Goal: Transaction & Acquisition: Obtain resource

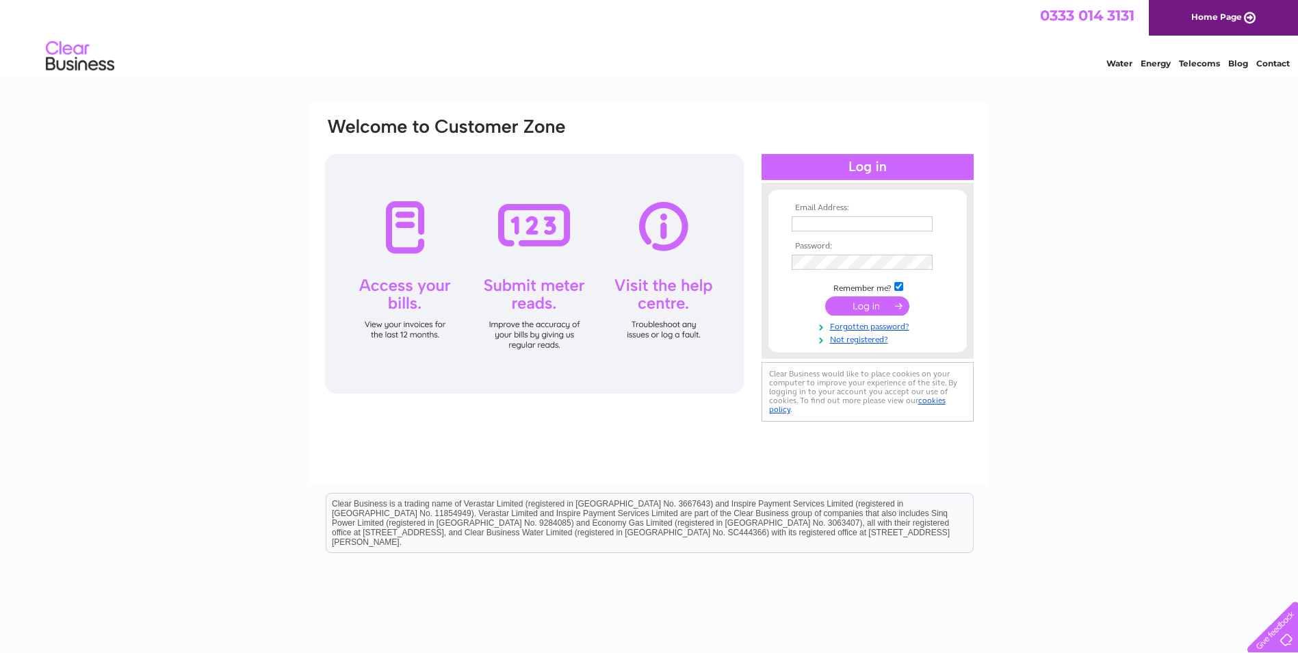
type input "canaanip@gmail.com"
click at [862, 307] on input "submit" at bounding box center [867, 305] width 84 height 19
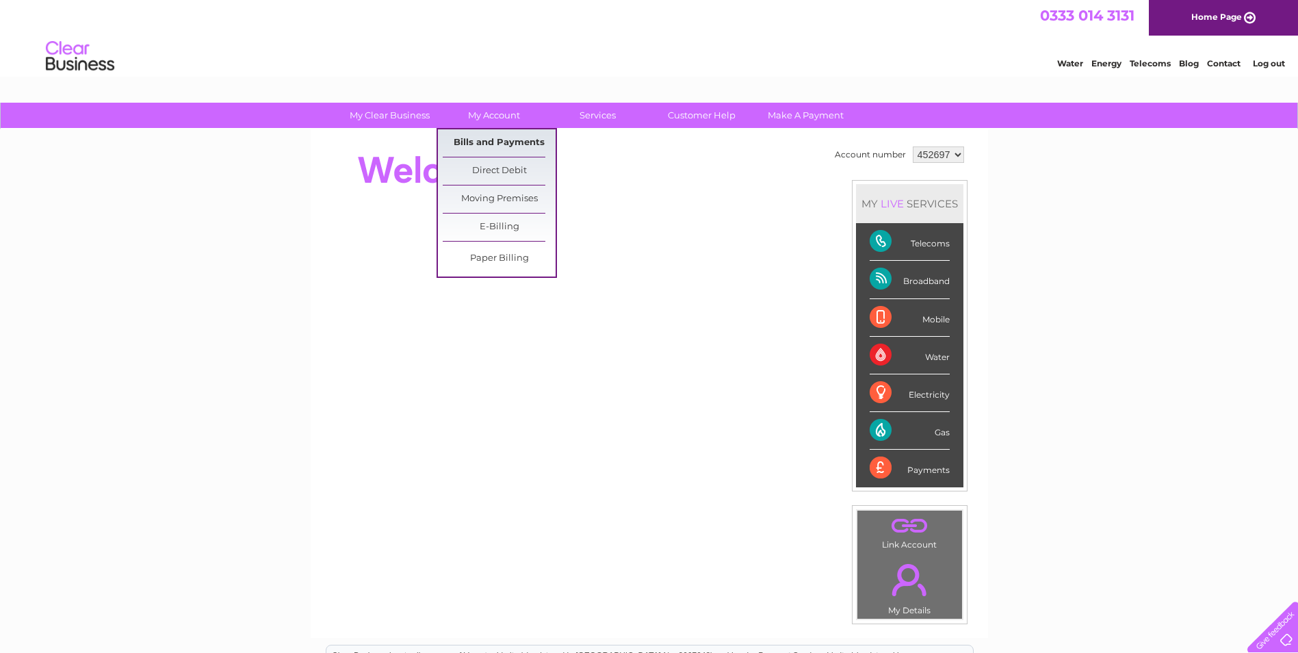
click at [510, 140] on link "Bills and Payments" at bounding box center [499, 142] width 113 height 27
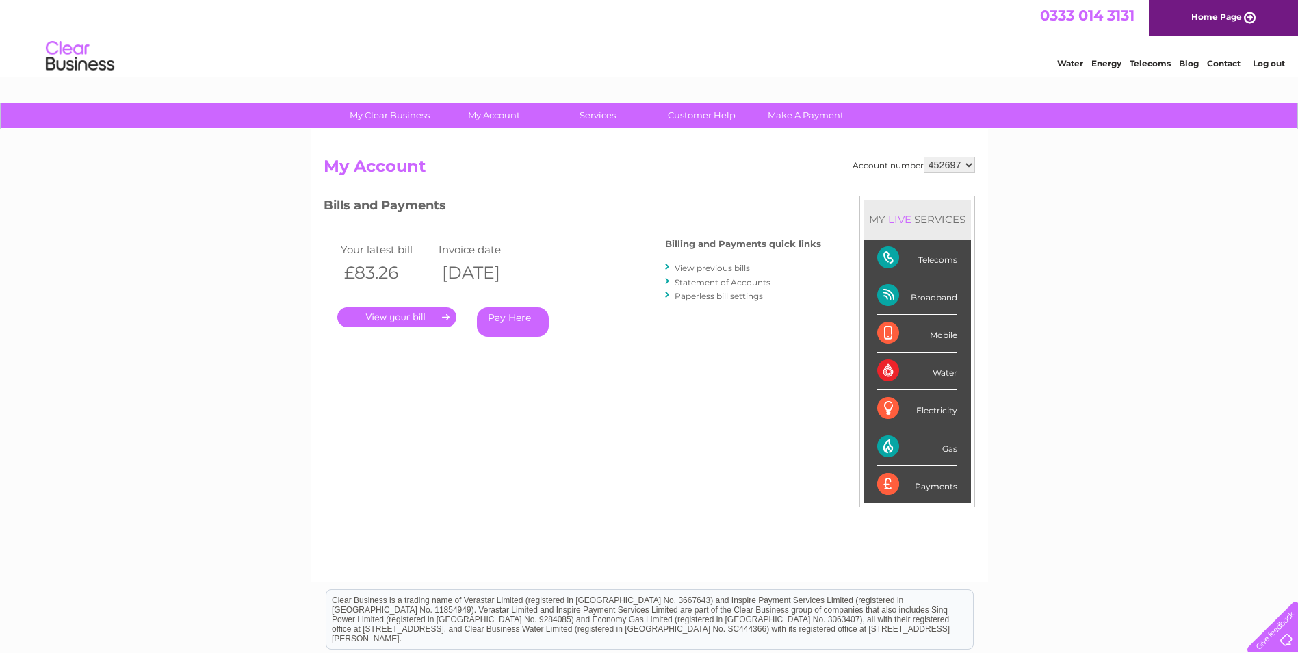
click at [432, 316] on link "." at bounding box center [396, 317] width 119 height 20
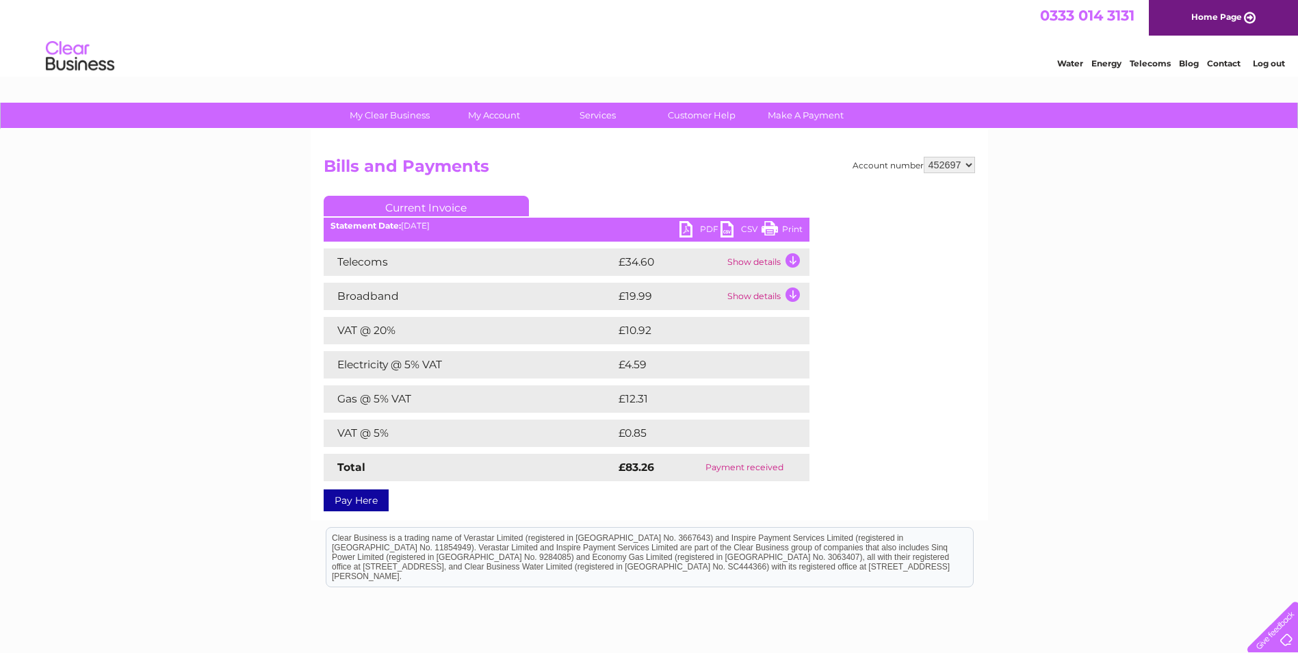
click at [978, 429] on div "Account number 452697 Bills and Payments Current Invoice PDF CSV Print" at bounding box center [649, 324] width 677 height 391
drag, startPoint x: 224, startPoint y: 172, endPoint x: 983, endPoint y: 459, distance: 811.2
click at [983, 459] on div "My Clear Business Login Details My Details My Preferences Link Account My Accou…" at bounding box center [649, 428] width 1298 height 651
drag, startPoint x: 983, startPoint y: 459, endPoint x: 891, endPoint y: 434, distance: 95.8
click at [891, 434] on div "Account number 452697 Bills and Payments Current Invoice PDF CSV Print" at bounding box center [649, 332] width 651 height 350
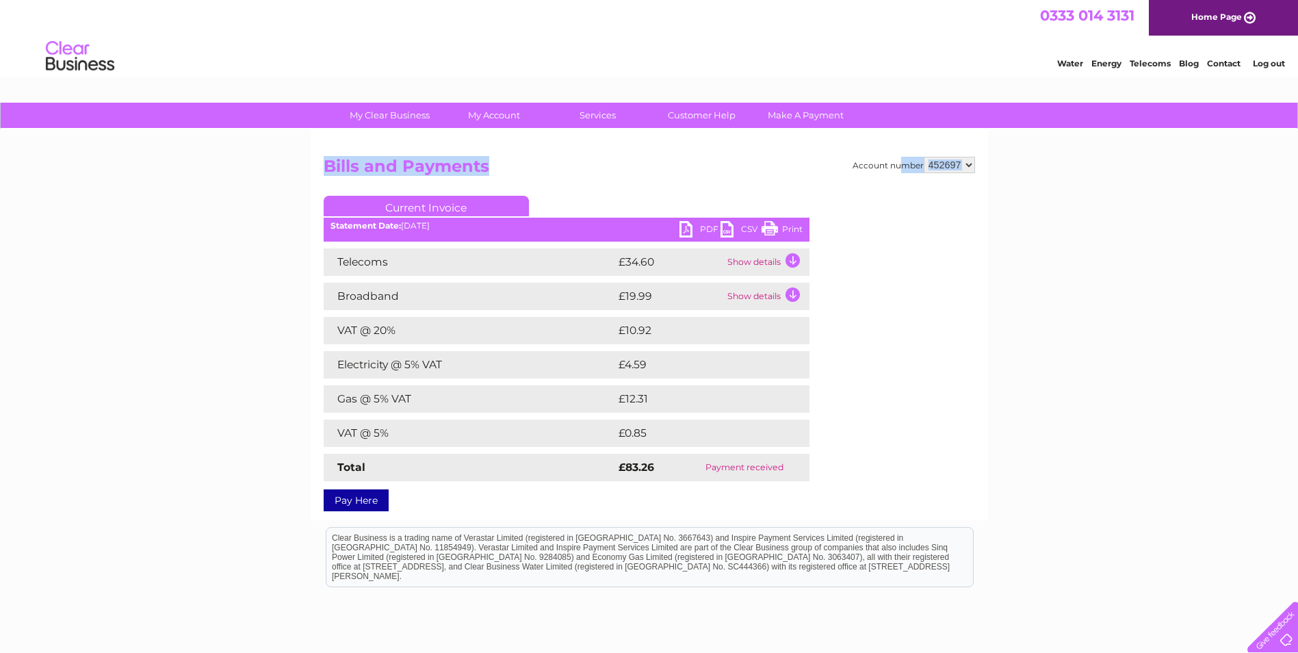
drag, startPoint x: 270, startPoint y: 127, endPoint x: 840, endPoint y: 475, distance: 667.8
click at [840, 475] on div "My Clear Business Login Details My Details My Preferences Link Account My Accou…" at bounding box center [649, 428] width 1298 height 651
drag, startPoint x: 840, startPoint y: 475, endPoint x: 852, endPoint y: 473, distance: 11.8
click at [852, 473] on div "Account number 452697 Bills and Payments Current Invoice PDF CSV Print" at bounding box center [649, 332] width 651 height 350
drag, startPoint x: 325, startPoint y: 160, endPoint x: 828, endPoint y: 472, distance: 592.3
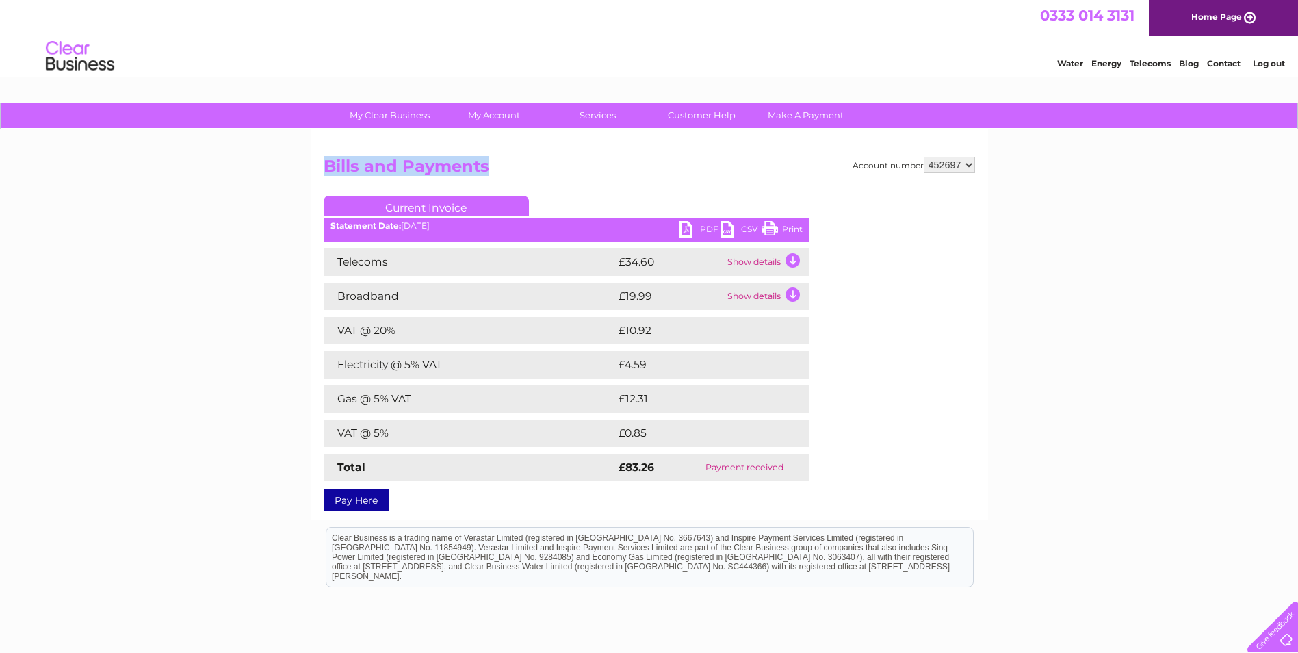
click at [828, 472] on div "Account number 452697 Bills and Payments Current Invoice PDF CSV Print" at bounding box center [649, 332] width 651 height 350
drag, startPoint x: 363, startPoint y: 171, endPoint x: 326, endPoint y: 171, distance: 36.9
click at [363, 171] on h2 "Bills and Payments" at bounding box center [649, 170] width 651 height 26
drag, startPoint x: 326, startPoint y: 163, endPoint x: 798, endPoint y: 464, distance: 560.2
click at [798, 464] on div "Account number 452697 Bills and Payments Current Invoice PDF CSV Print" at bounding box center [649, 332] width 651 height 350
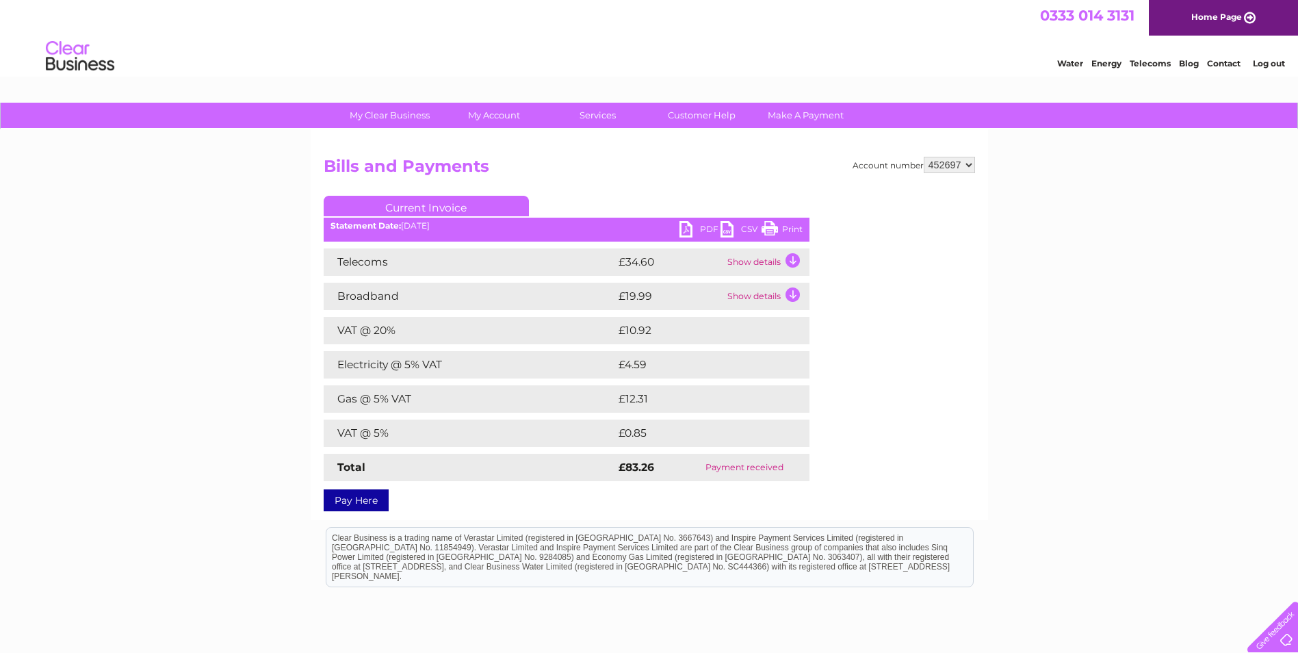
drag, startPoint x: 798, startPoint y: 464, endPoint x: 937, endPoint y: 450, distance: 140.3
click at [937, 450] on div "Account number 452697 Bills and Payments Current Invoice PDF CSV Print" at bounding box center [649, 332] width 651 height 350
click at [926, 419] on div "Account number 452697 Bills and Payments Current Invoice PDF CSV Print" at bounding box center [649, 332] width 651 height 350
click at [922, 407] on div "Account number 452697 Bills and Payments Current Invoice PDF CSV Print" at bounding box center [649, 332] width 651 height 350
